Goal: Transaction & Acquisition: Purchase product/service

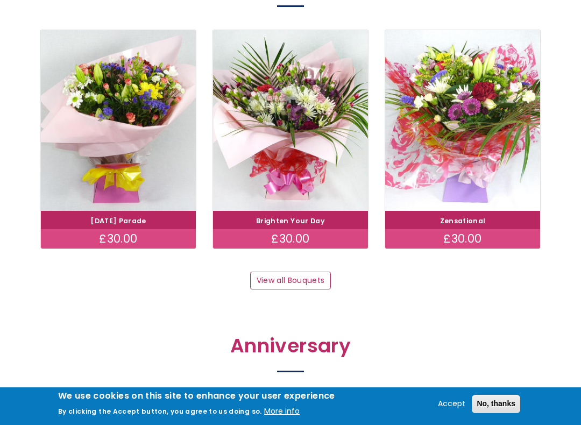
scroll to position [986, 0]
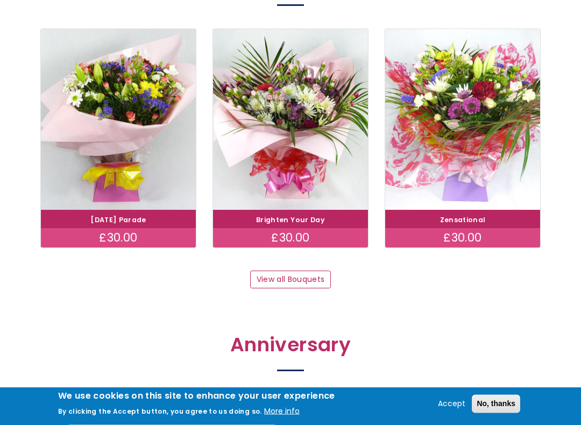
click at [314, 275] on link "View all Bouquets" at bounding box center [290, 280] width 81 height 18
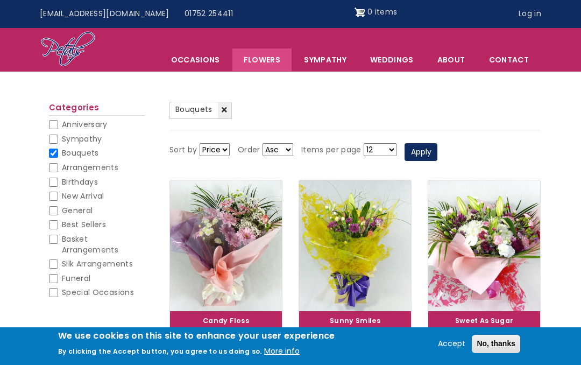
click at [62, 207] on span "General" at bounding box center [77, 210] width 31 height 11
click at [58, 207] on input "General" at bounding box center [53, 210] width 9 height 9
checkbox input "true"
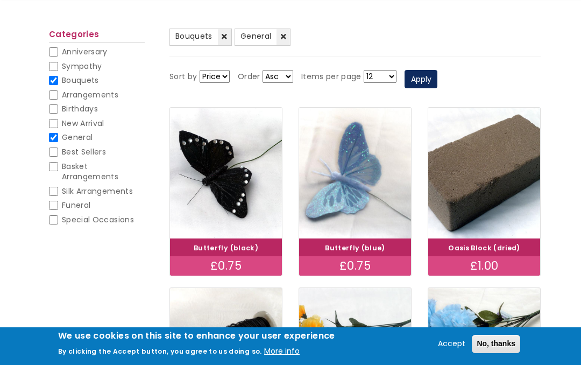
scroll to position [116, 0]
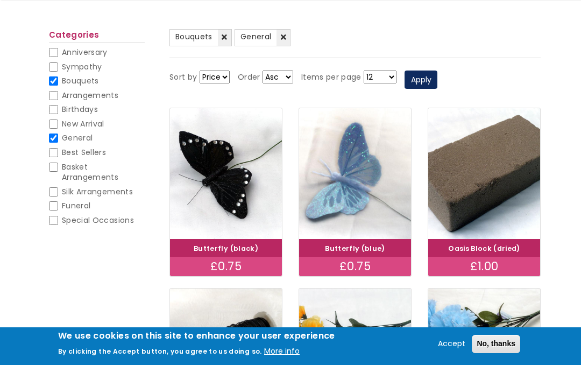
click at [55, 153] on input "Best Sellers" at bounding box center [53, 152] width 9 height 9
checkbox input "true"
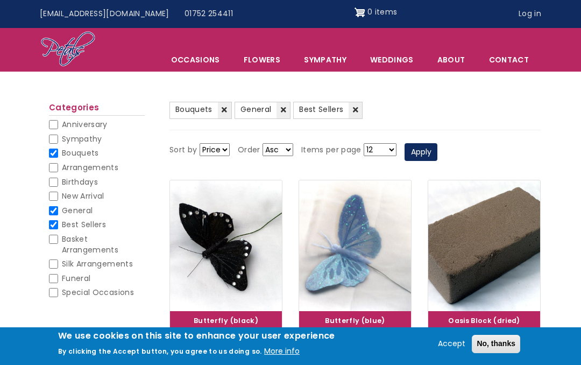
click at [59, 205] on li "General (-) General" at bounding box center [97, 212] width 96 height 15
click at [56, 149] on input "Bouquets" at bounding box center [53, 152] width 9 height 9
checkbox input "false"
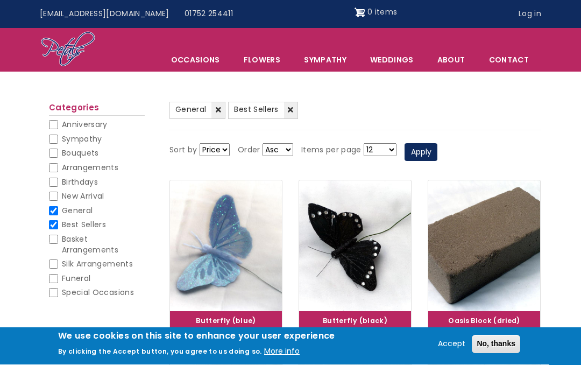
click at [56, 206] on input "General" at bounding box center [53, 210] width 9 height 9
checkbox input "false"
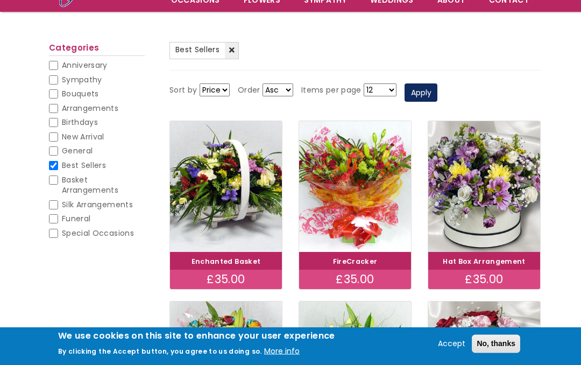
scroll to position [99, 0]
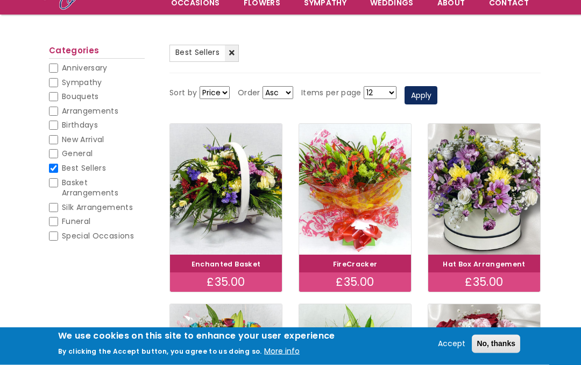
click at [62, 95] on span "Bouquets" at bounding box center [80, 96] width 37 height 11
click at [58, 95] on input "Bouquets" at bounding box center [53, 97] width 9 height 9
checkbox input "true"
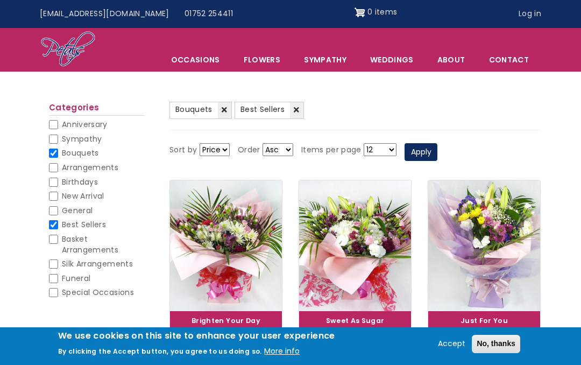
click at [57, 223] on input "Best Sellers" at bounding box center [53, 224] width 9 height 9
checkbox input "false"
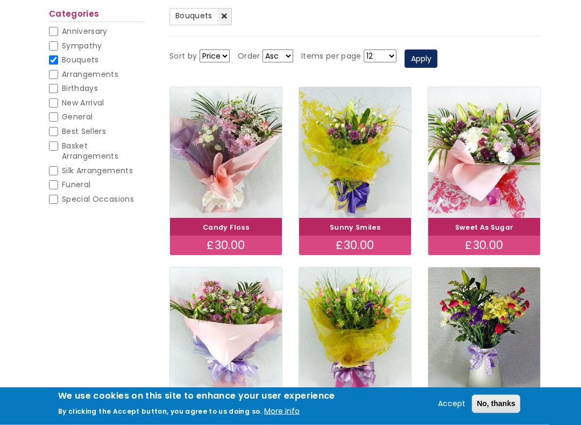
scroll to position [137, 0]
click at [396, 56] on select "12 18 24 30 - All -" at bounding box center [380, 55] width 33 height 13
select select "30"
click at [437, 59] on button "Apply" at bounding box center [420, 58] width 33 height 18
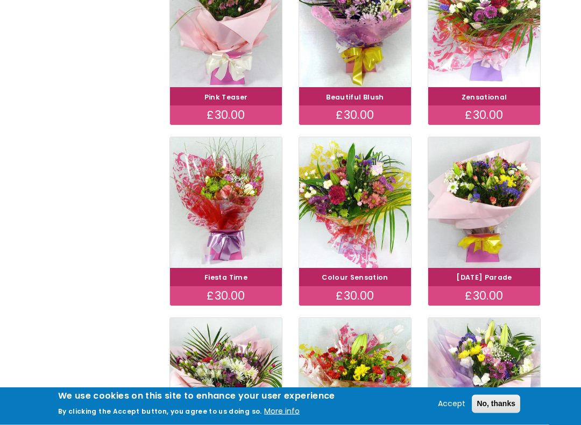
scroll to position [629, 0]
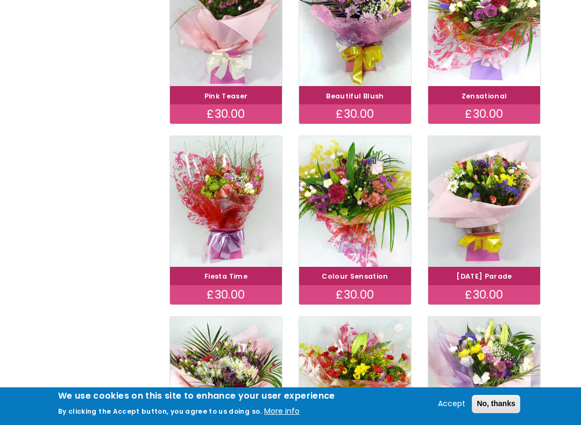
click at [447, 364] on button "Accept" at bounding box center [451, 403] width 36 height 13
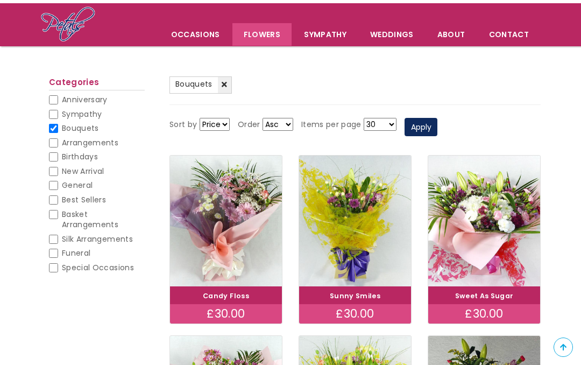
scroll to position [0, 0]
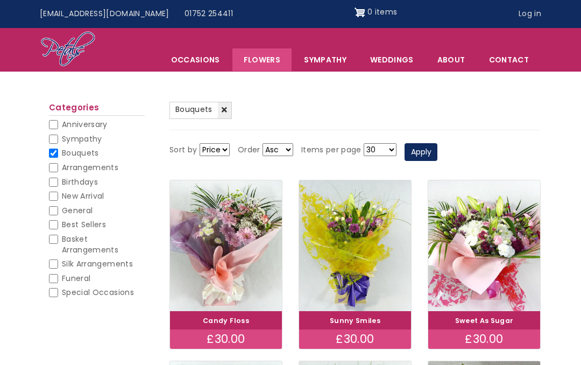
click at [460, 54] on link "About" at bounding box center [451, 59] width 51 height 23
click at [56, 140] on input "Sympathy" at bounding box center [53, 138] width 9 height 9
checkbox input "true"
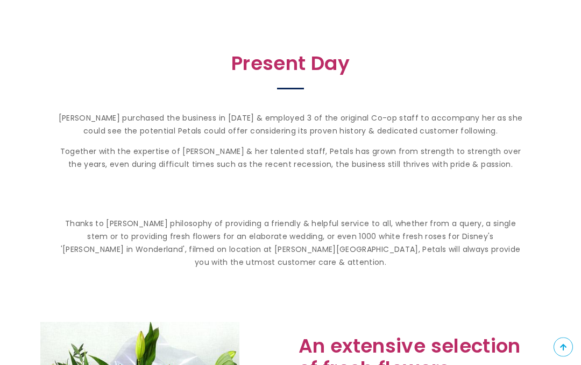
scroll to position [612, 0]
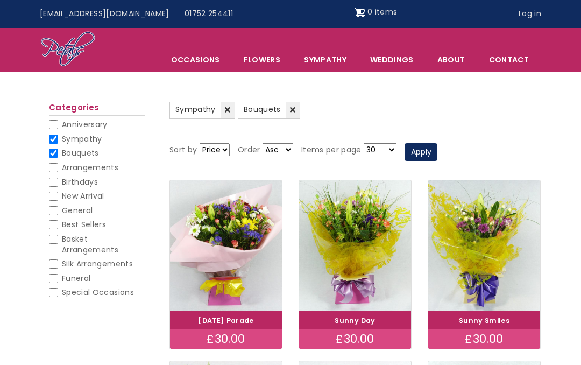
click at [56, 135] on input "Sympathy" at bounding box center [53, 138] width 9 height 9
checkbox input "false"
